Goal: Answer question/provide support: Share knowledge or assist other users

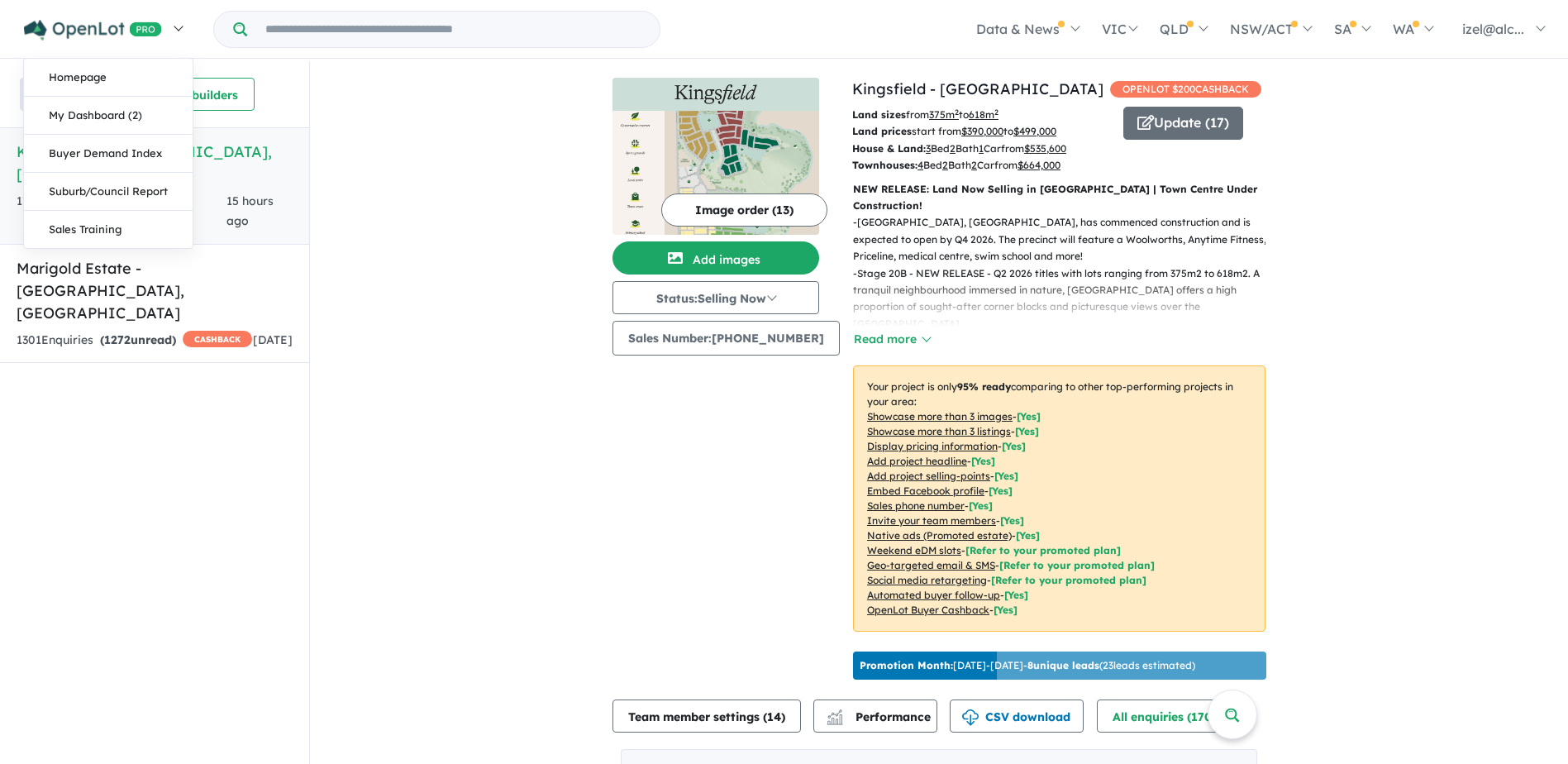
scroll to position [579, 0]
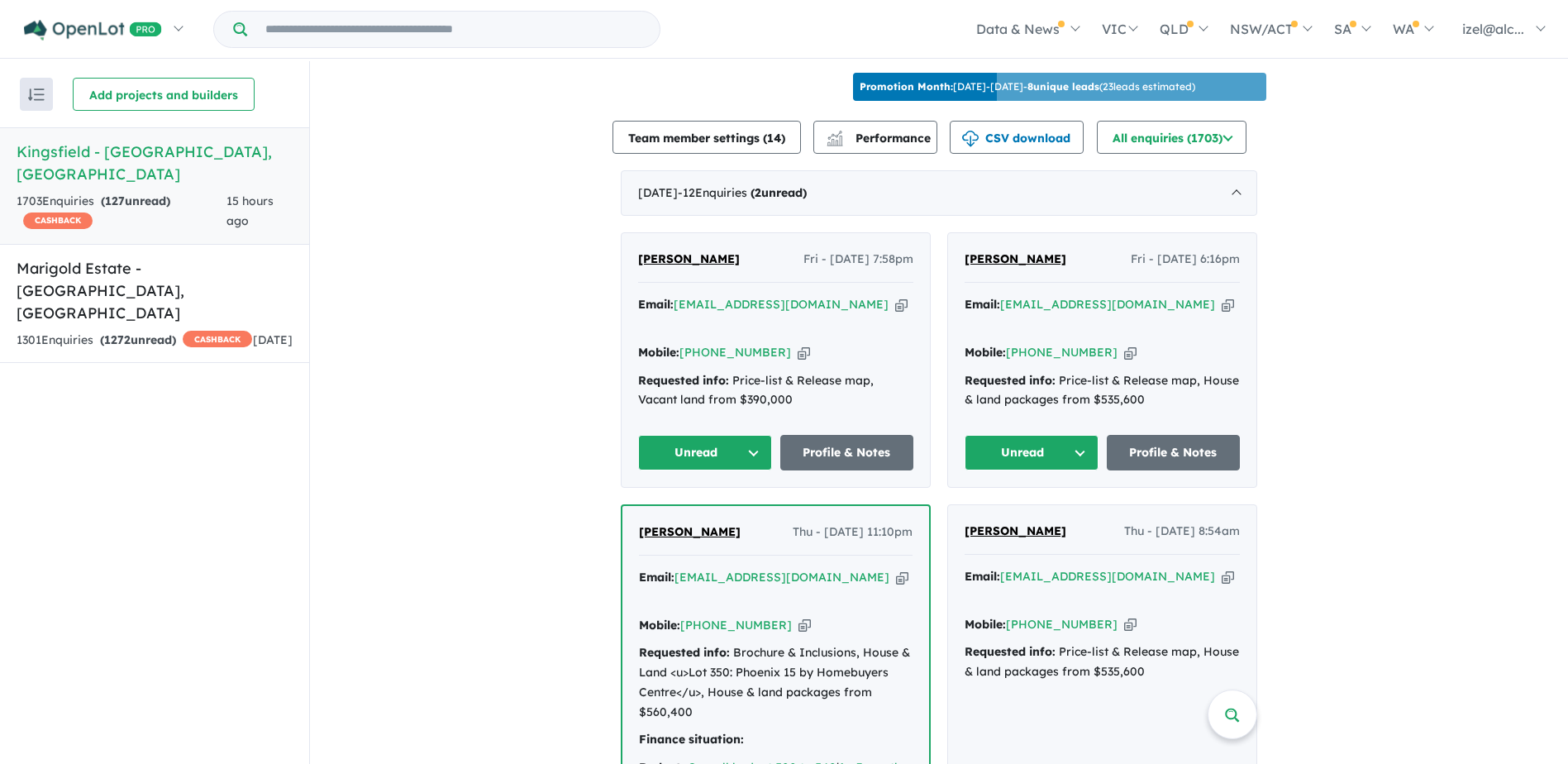
drag, startPoint x: 1024, startPoint y: 253, endPoint x: 918, endPoint y: 254, distance: 106.0
copy div "Email: baznita_84@hotmail.com Copied! Mobile: +61 425 858 094 Copied! Requested…"
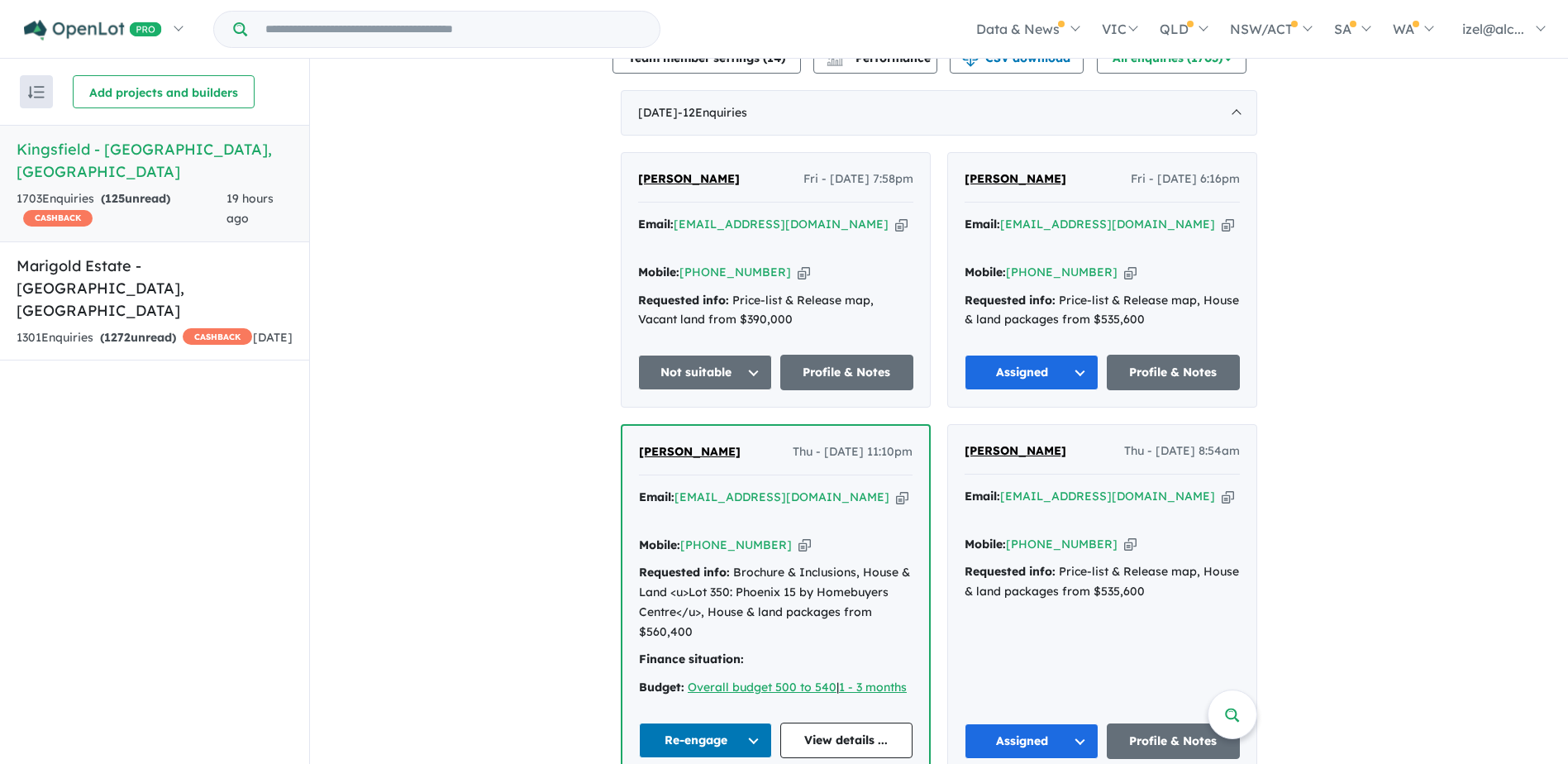
scroll to position [662, 0]
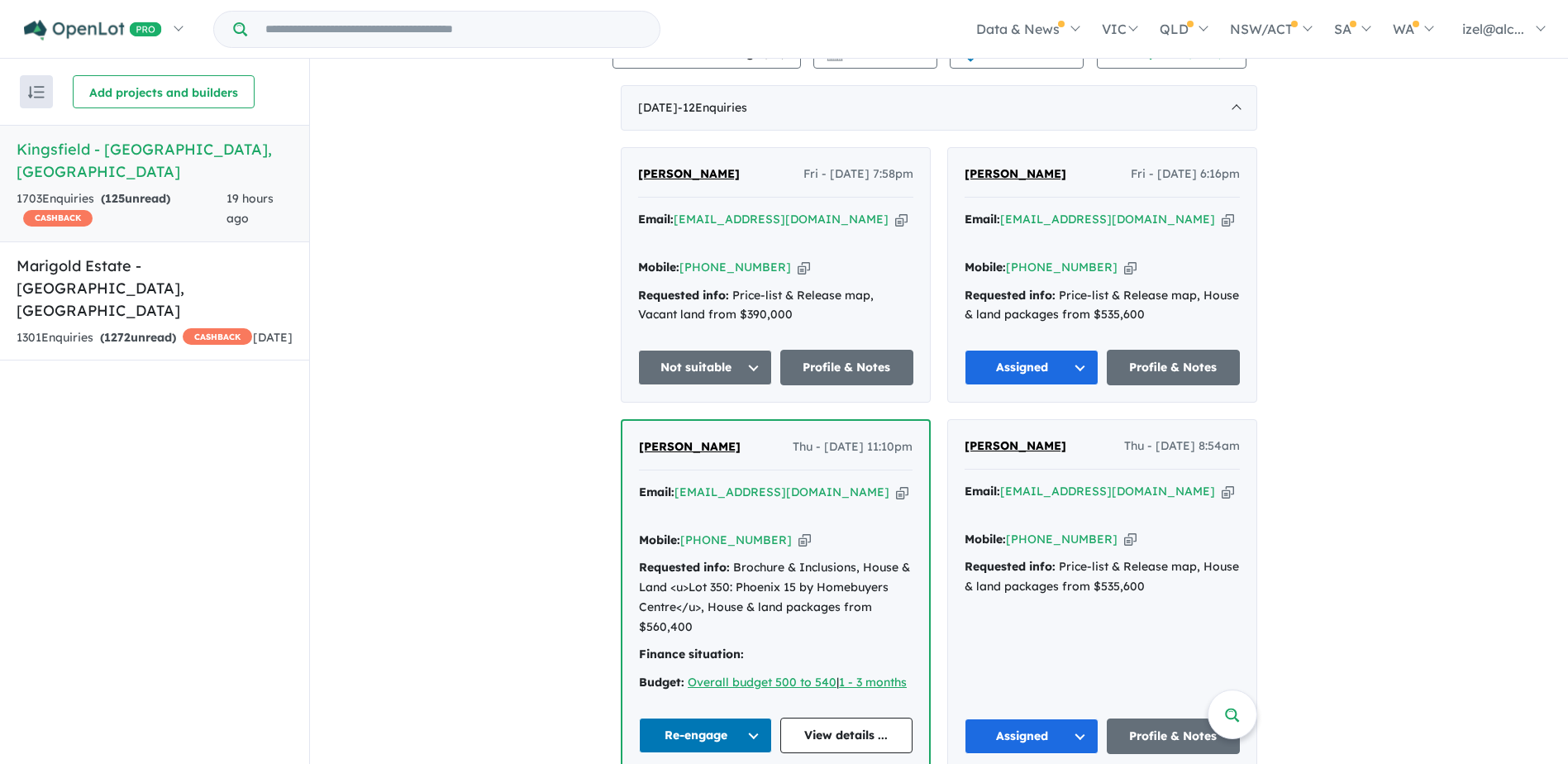
click at [1221, 220] on icon "button" at bounding box center [1227, 219] width 13 height 18
click at [1124, 259] on icon "button" at bounding box center [1130, 268] width 13 height 18
